Goal: Task Accomplishment & Management: Use online tool/utility

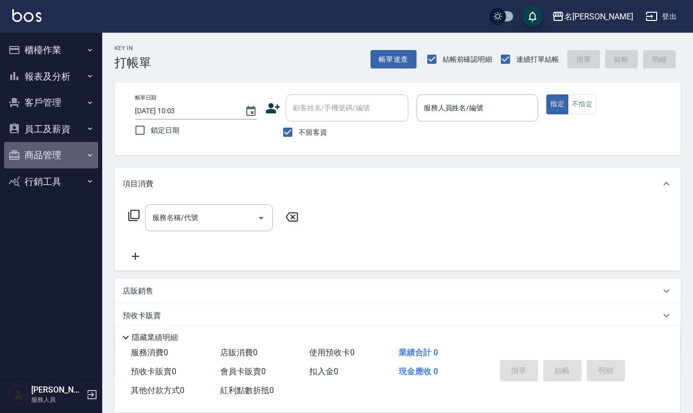
click at [58, 147] on button "商品管理" at bounding box center [51, 155] width 94 height 27
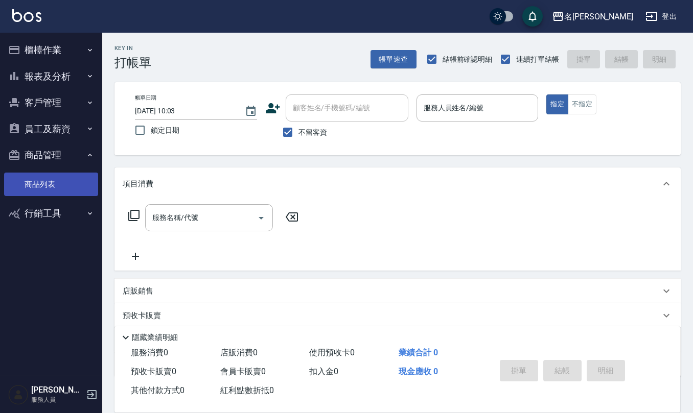
click at [58, 189] on link "商品列表" at bounding box center [51, 185] width 94 height 24
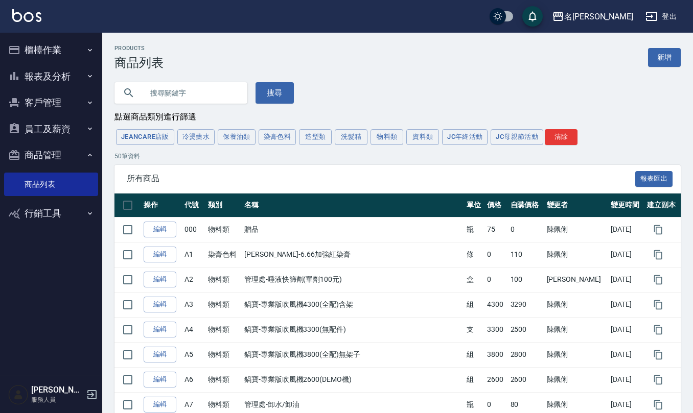
click at [184, 93] on input "text" at bounding box center [191, 93] width 96 height 28
type input "氷"
type input "冰"
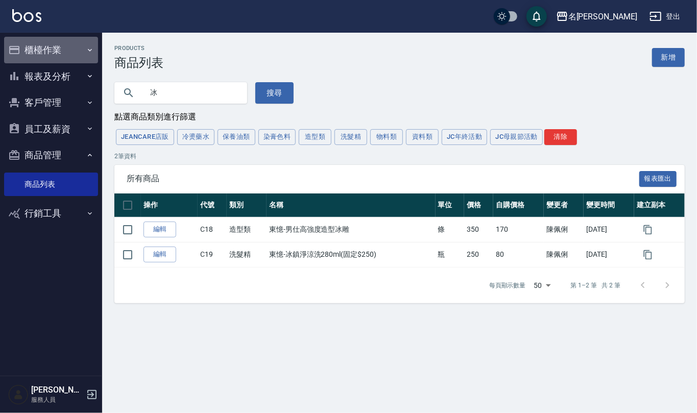
click at [54, 46] on button "櫃檯作業" at bounding box center [51, 50] width 94 height 27
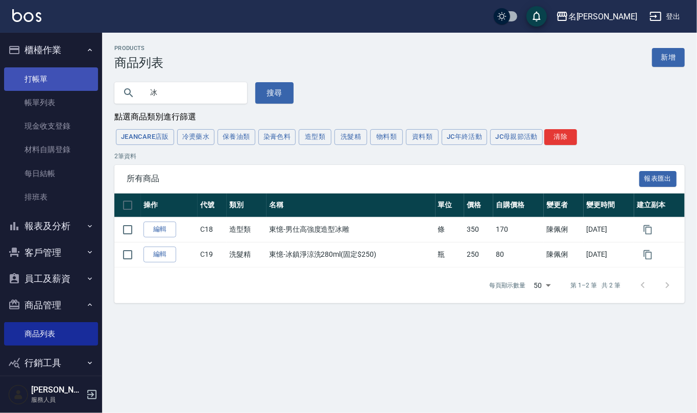
click at [59, 79] on link "打帳單" at bounding box center [51, 79] width 94 height 24
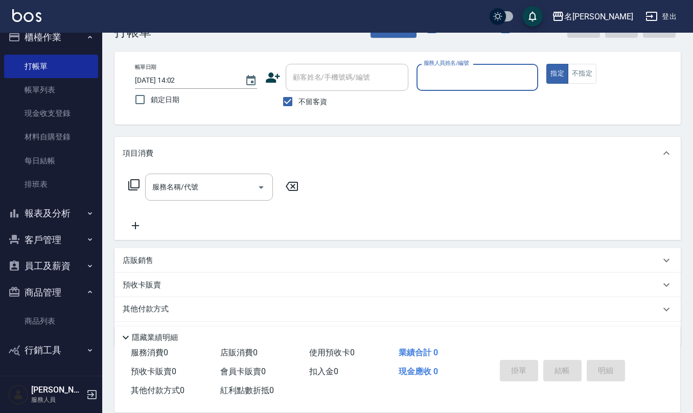
scroll to position [60, 0]
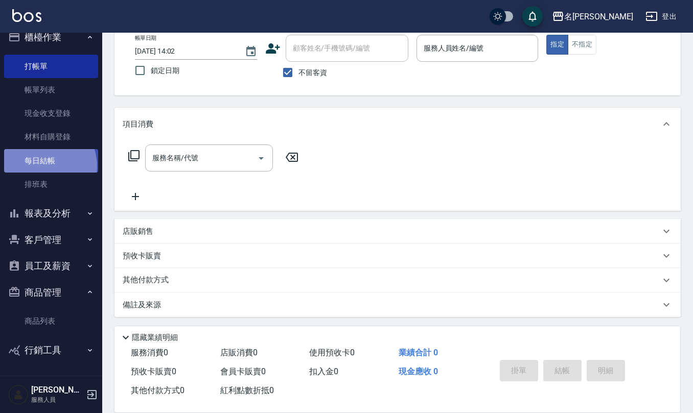
click at [41, 166] on link "每日結帳" at bounding box center [51, 161] width 94 height 24
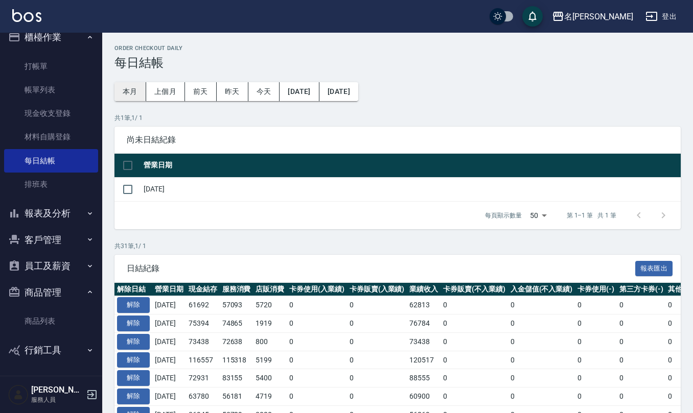
click at [133, 90] on button "本月" at bounding box center [130, 91] width 32 height 19
click at [314, 95] on button "[DATE]" at bounding box center [298, 91] width 39 height 19
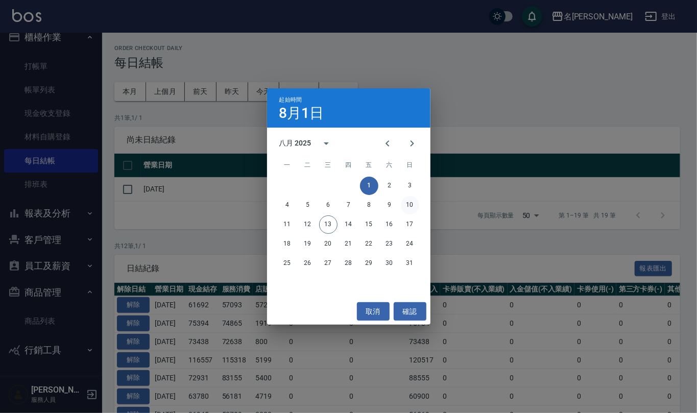
click at [405, 204] on button "10" at bounding box center [410, 205] width 18 height 18
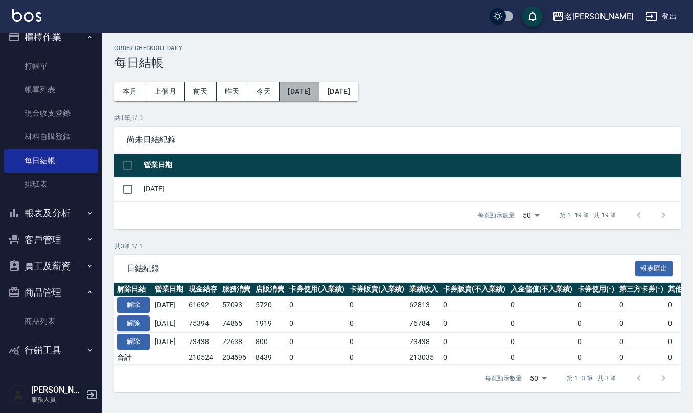
click at [309, 95] on button "[DATE]" at bounding box center [298, 91] width 39 height 19
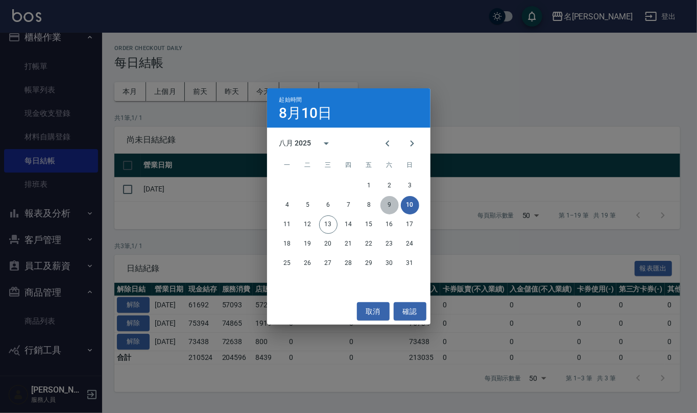
click at [392, 206] on button "9" at bounding box center [390, 205] width 18 height 18
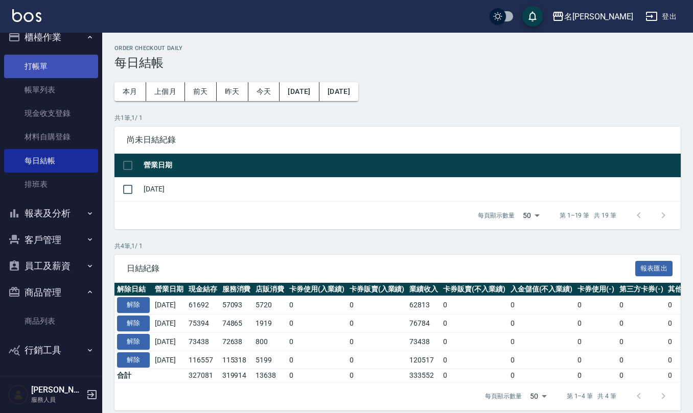
click at [44, 67] on link "打帳單" at bounding box center [51, 67] width 94 height 24
